Goal: Transaction & Acquisition: Register for event/course

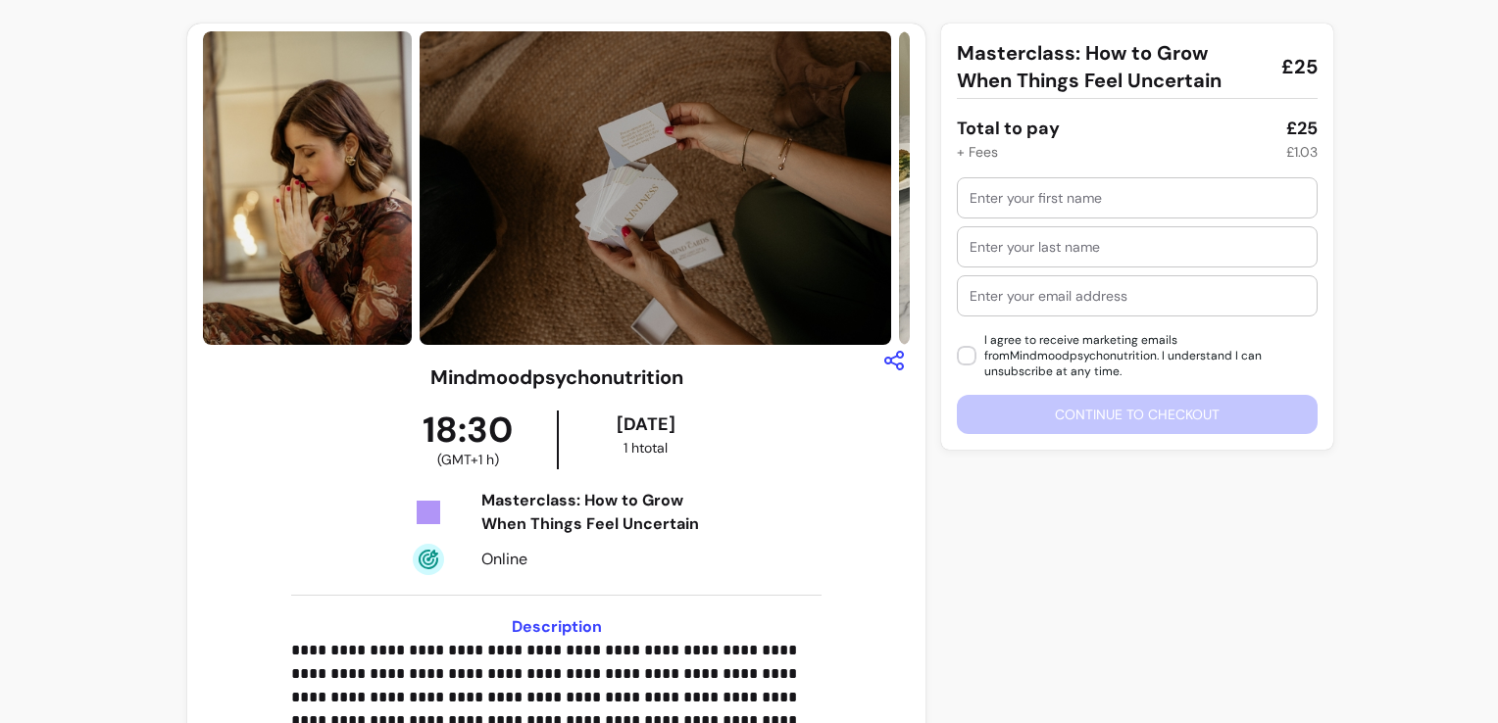
click at [1058, 549] on div "Masterclass: How to Grow When Things Feel Uncertain £25 Total to pay £25 + Fees…" at bounding box center [1126, 675] width 370 height 1302
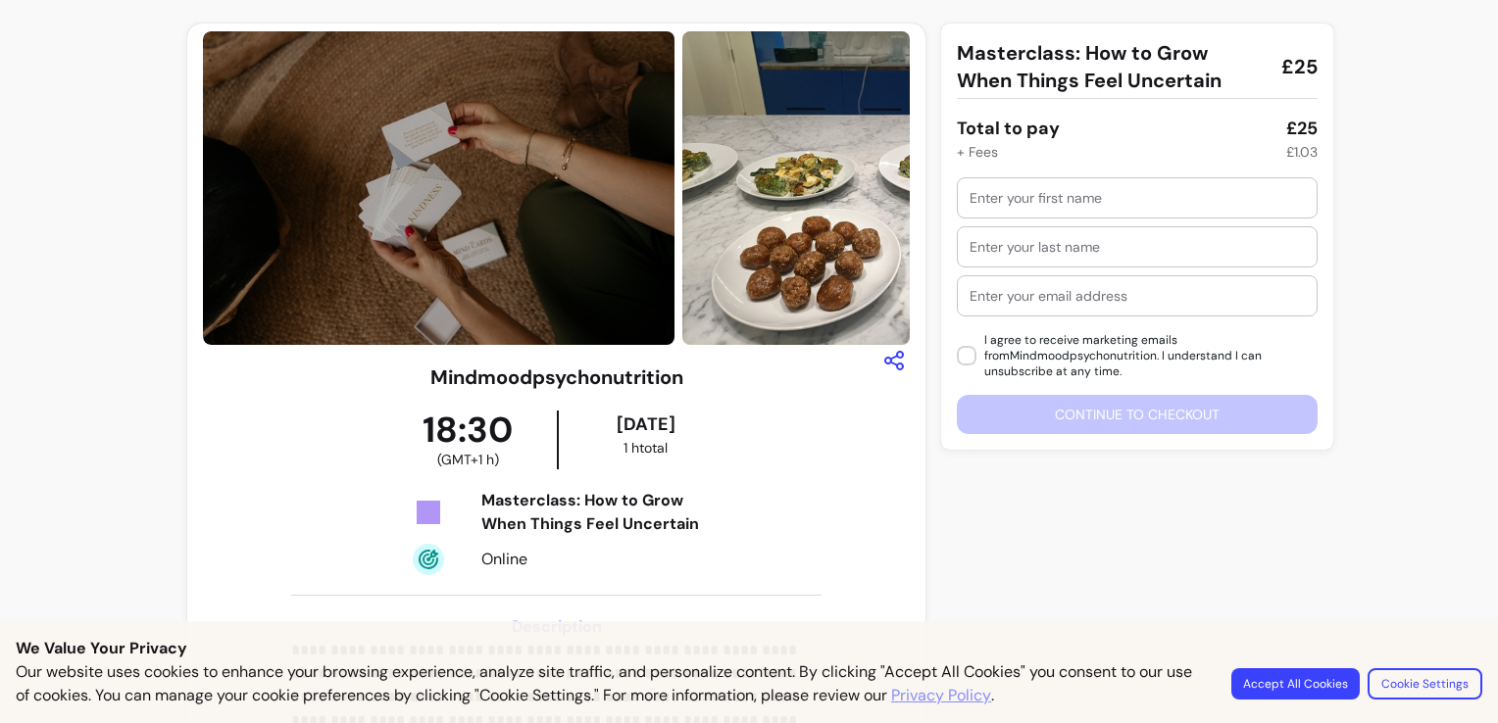
scroll to position [54, 0]
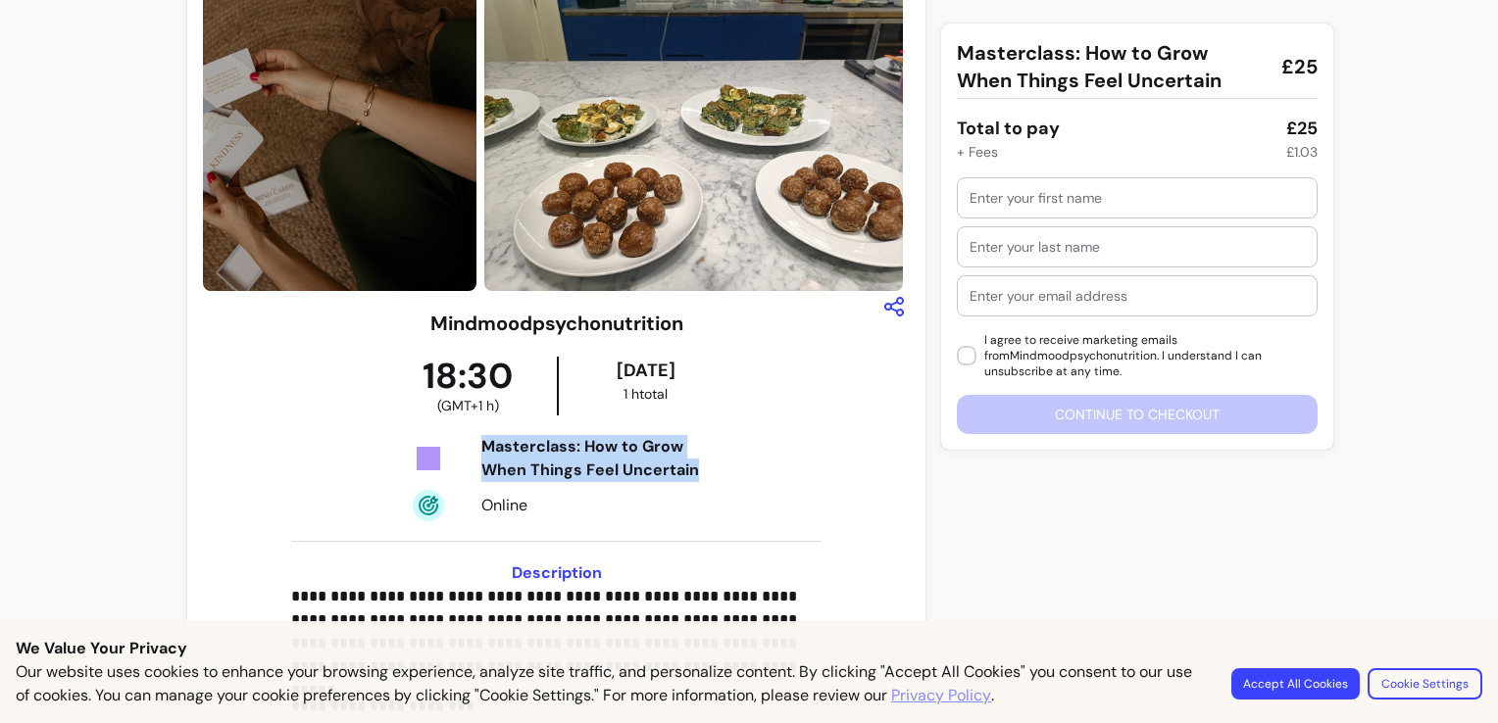
drag, startPoint x: 721, startPoint y: 472, endPoint x: 476, endPoint y: 441, distance: 247.1
click at [476, 441] on div "Masterclass: How to Grow When Things Feel Uncertain Online" at bounding box center [556, 478] width 354 height 86
drag, startPoint x: 476, startPoint y: 441, endPoint x: 544, endPoint y: 440, distance: 67.6
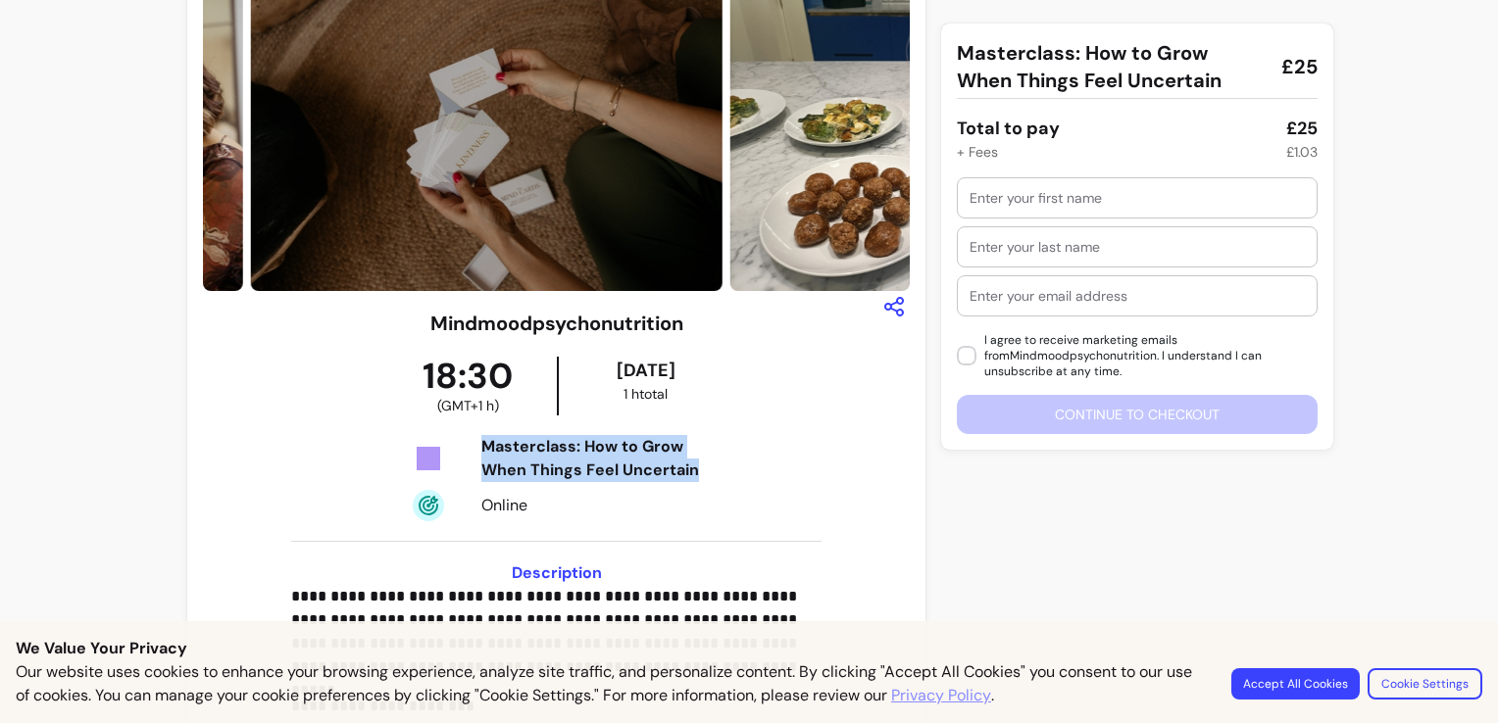
copy div "Masterclass: How to Grow When Things Feel Uncertain"
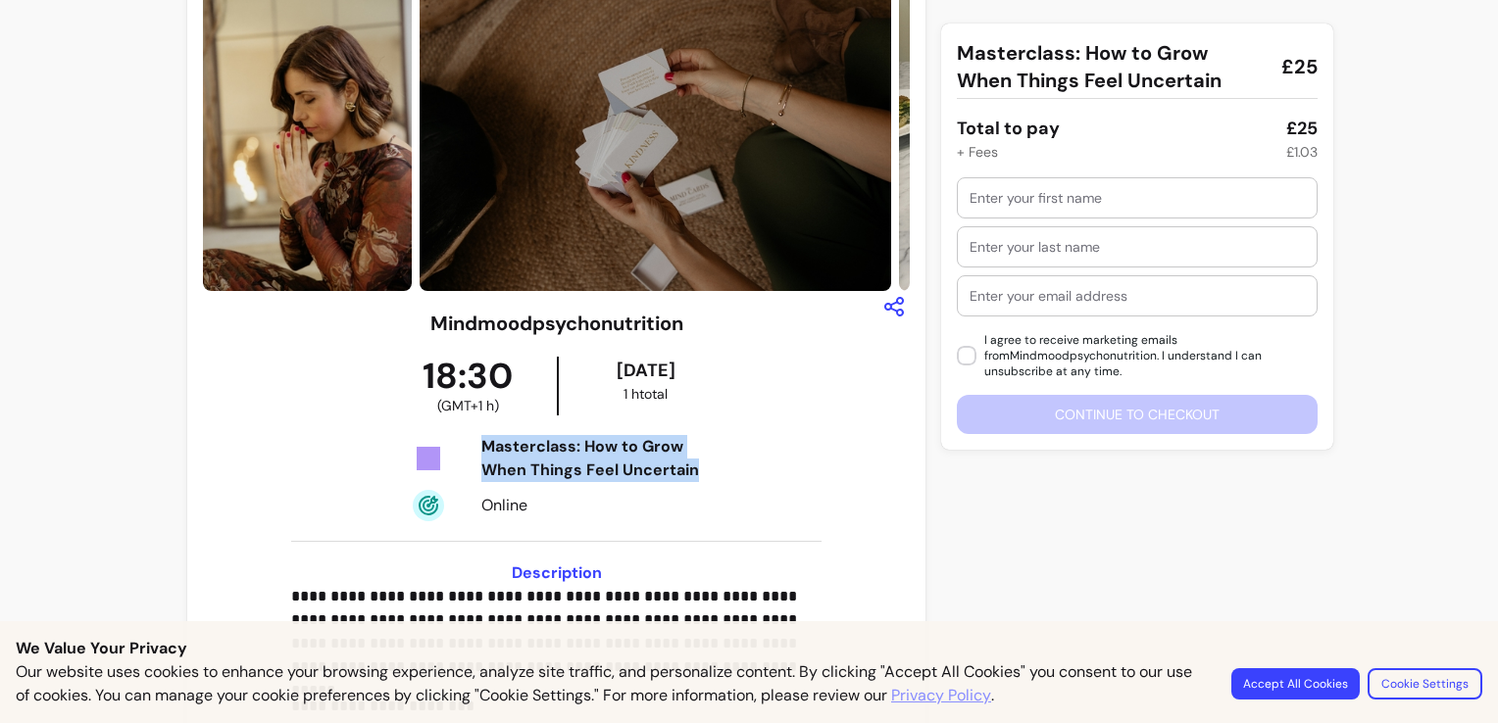
click at [686, 455] on div "Masterclass: How to Grow When Things Feel Uncertain" at bounding box center [604, 458] width 247 height 47
drag, startPoint x: 621, startPoint y: 449, endPoint x: 733, endPoint y: 466, distance: 113.0
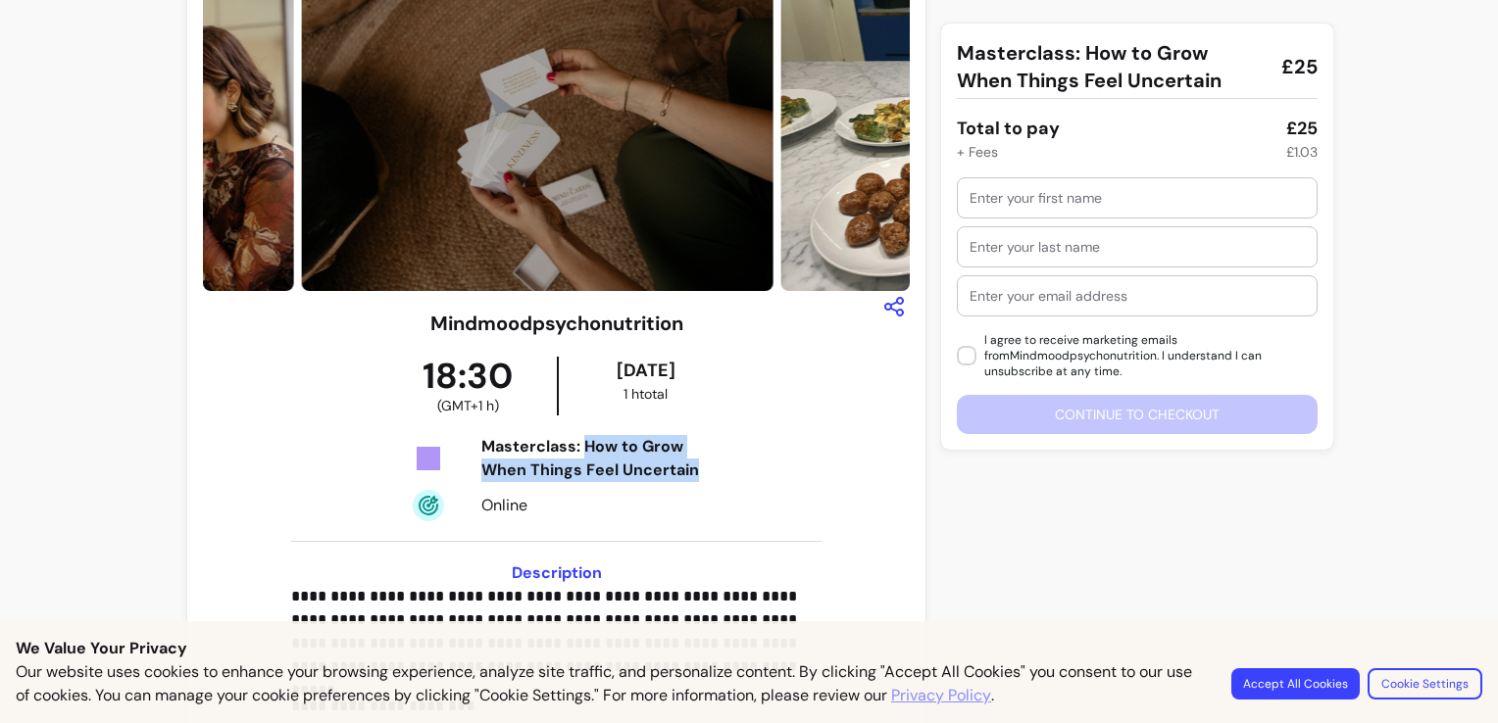
drag, startPoint x: 733, startPoint y: 466, endPoint x: 684, endPoint y: 466, distance: 49.0
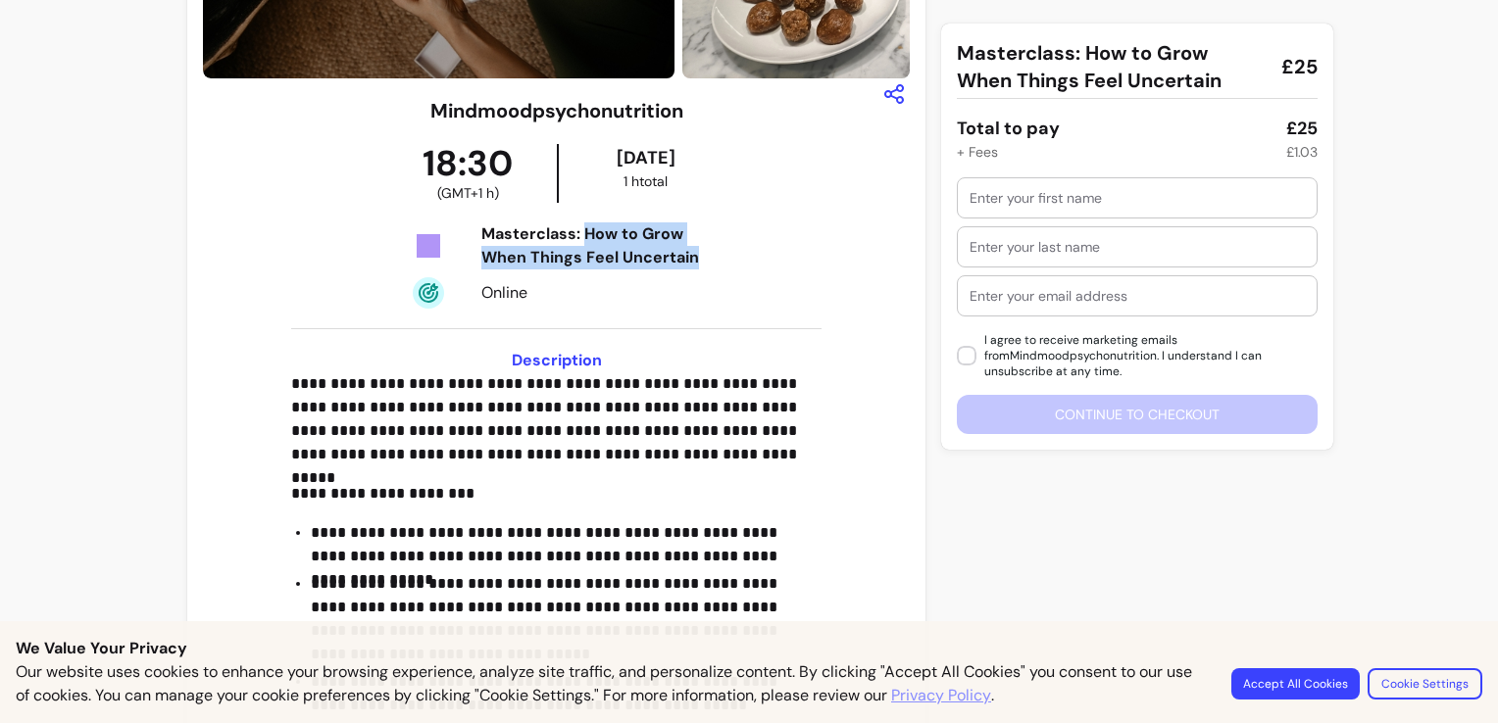
scroll to position [315, 0]
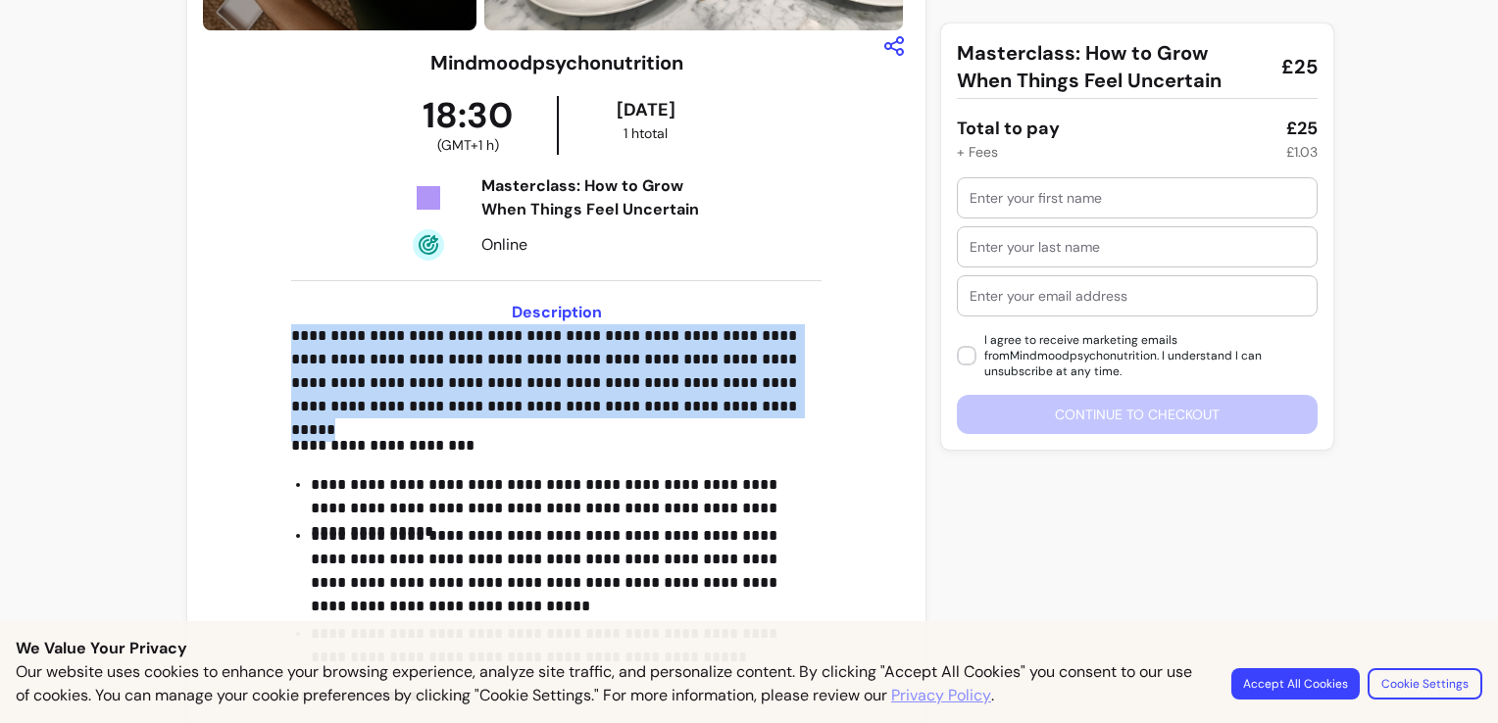
drag, startPoint x: 761, startPoint y: 404, endPoint x: 281, endPoint y: 343, distance: 483.2
click at [281, 343] on div "**********" at bounding box center [556, 514] width 707 height 930
drag, startPoint x: 281, startPoint y: 343, endPoint x: 295, endPoint y: 344, distance: 13.8
copy p "**********"
